Goal: Check status: Check status

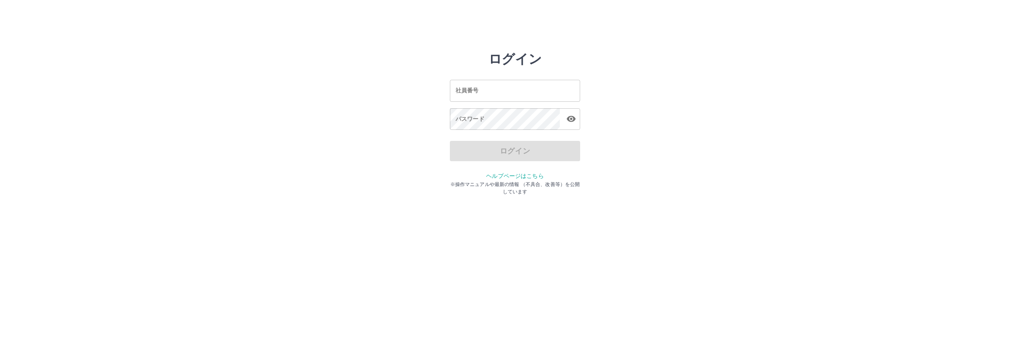
click at [482, 87] on input "社員番号" at bounding box center [515, 91] width 130 height 22
click at [482, 93] on input "社員番号" at bounding box center [515, 91] width 130 height 22
type input "*******"
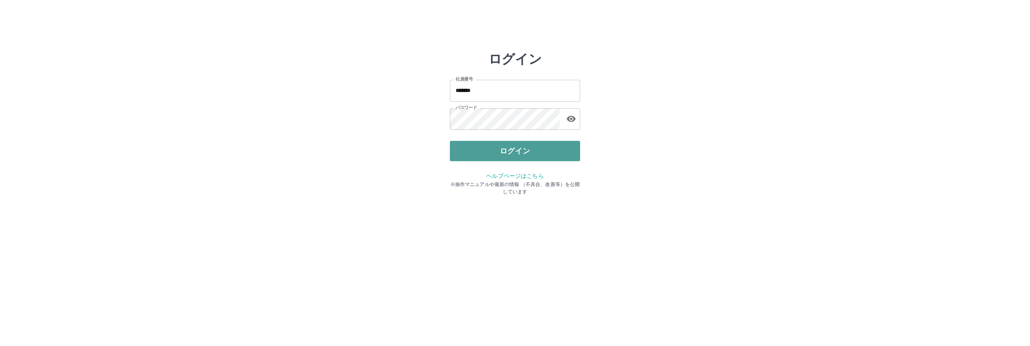
click at [494, 161] on button "ログイン" at bounding box center [515, 151] width 130 height 20
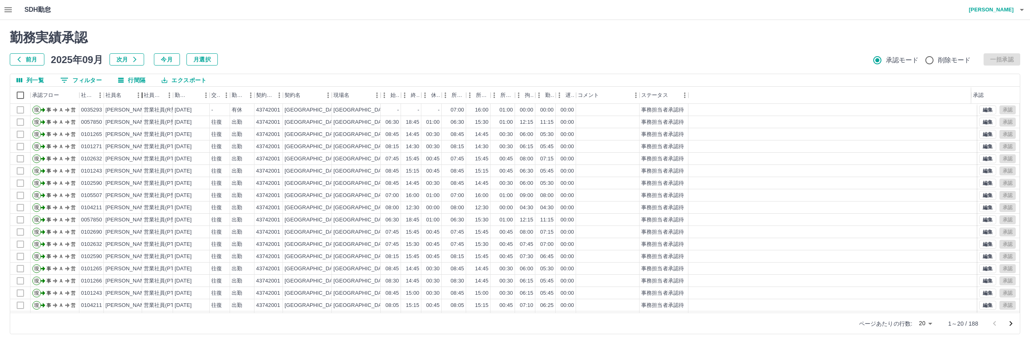
drag, startPoint x: 134, startPoint y: 98, endPoint x: 144, endPoint y: 99, distance: 9.8
click at [144, 99] on div "社員名" at bounding box center [142, 95] width 10 height 17
click at [91, 76] on button "0 フィルター" at bounding box center [81, 80] width 55 height 12
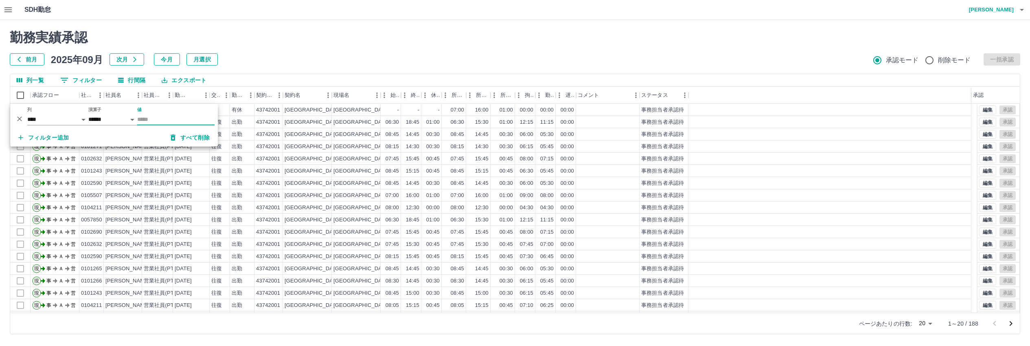
click at [170, 121] on input "値" at bounding box center [175, 120] width 77 height 12
type input "*******"
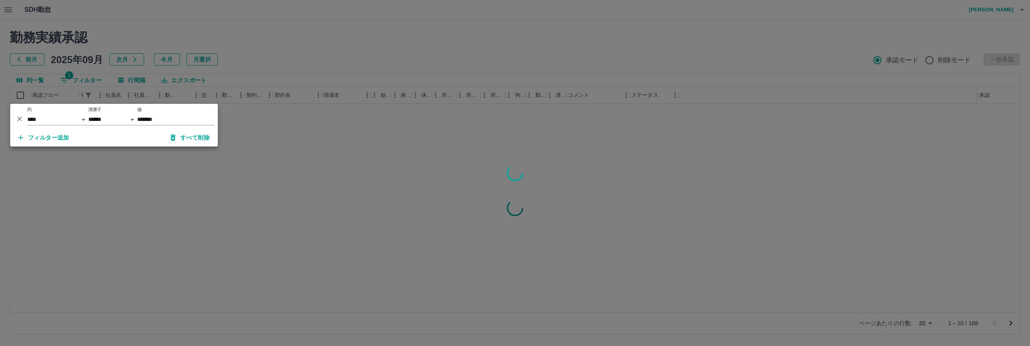
click at [389, 54] on div at bounding box center [515, 173] width 1030 height 346
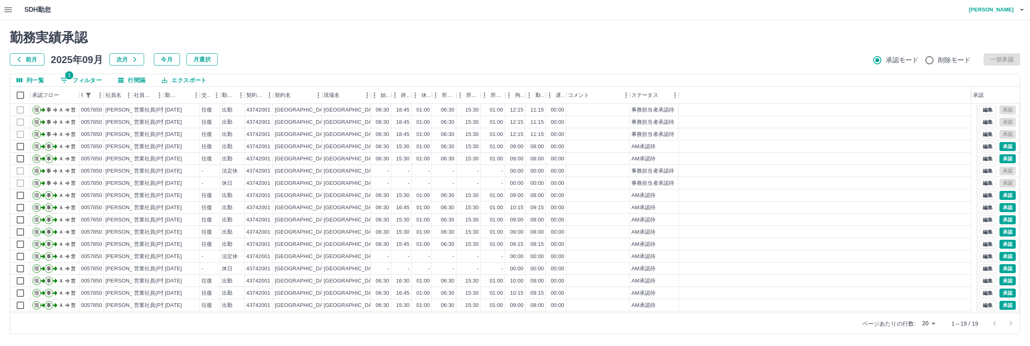
click at [39, 59] on button "前月" at bounding box center [27, 59] width 35 height 12
